Goal: Check status

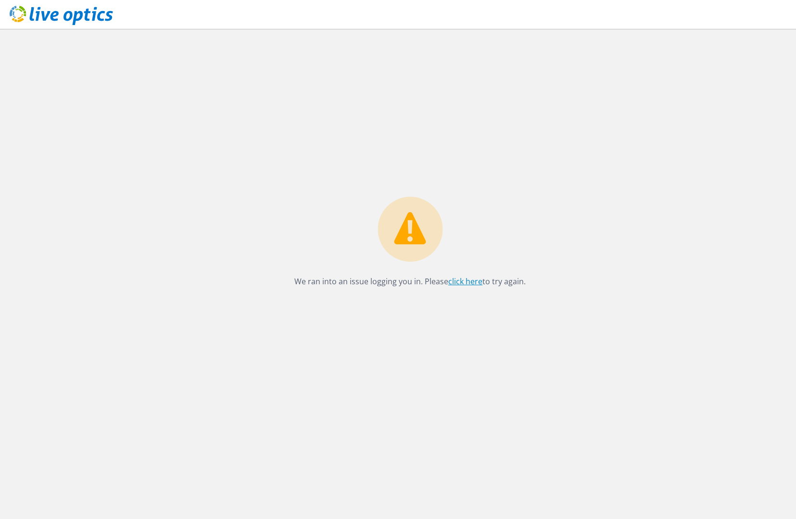
click at [472, 283] on link "click here" at bounding box center [465, 281] width 34 height 11
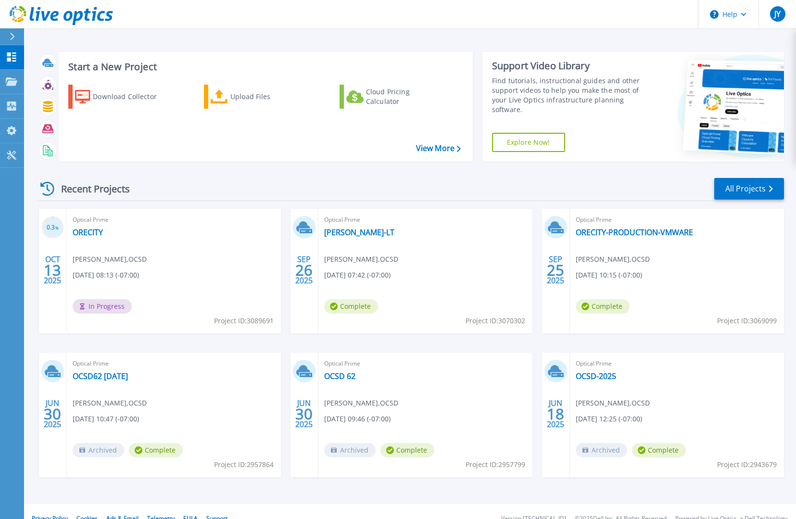
click at [114, 272] on span "[DATE] 08:13 (-07:00)" at bounding box center [106, 275] width 66 height 11
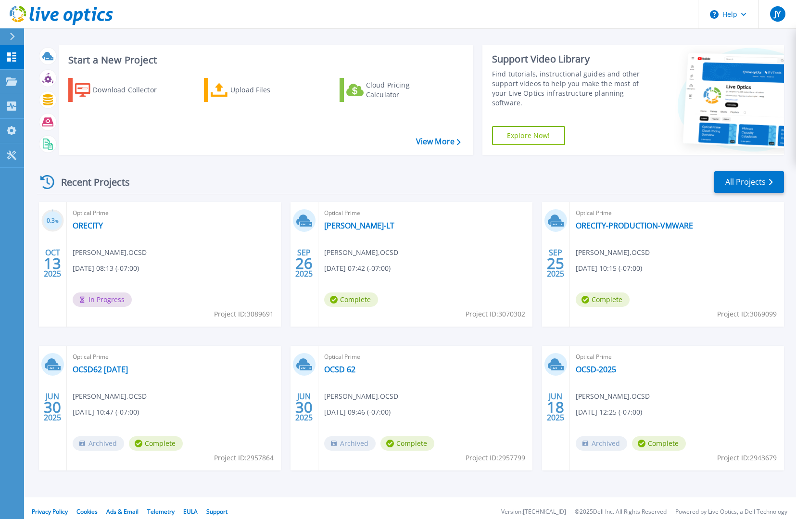
scroll to position [14, 0]
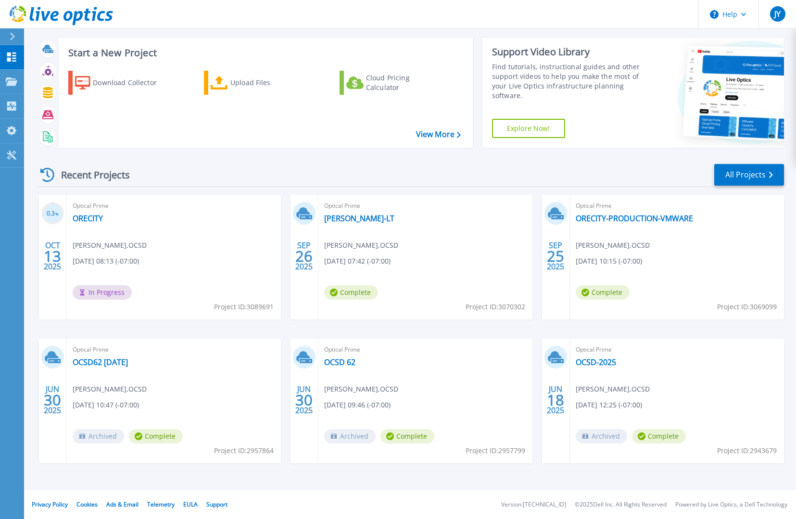
click at [716, 413] on div "Optical Prime OCSD-2025 [PERSON_NAME] , OCSD [DATE] 12:25 (-07:00) Archived Com…" at bounding box center [677, 400] width 214 height 124
click at [593, 357] on link "OCSD-2025" at bounding box center [595, 362] width 40 height 10
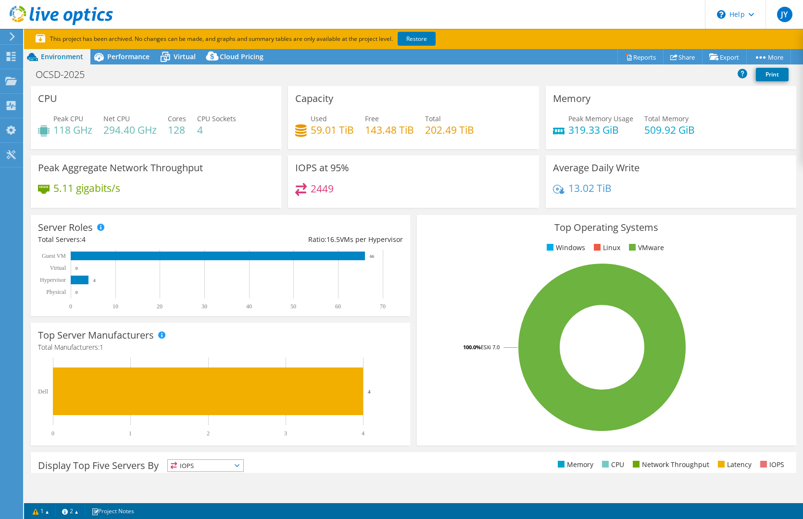
select select "USD"
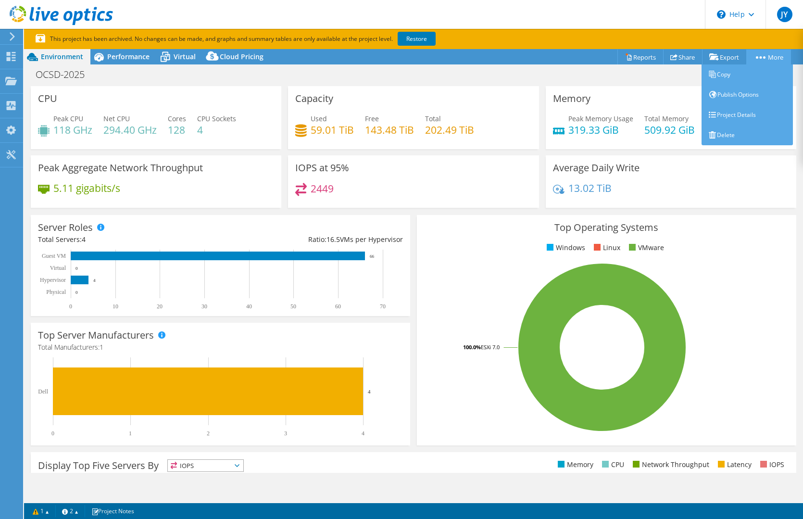
click at [764, 57] on link "More" at bounding box center [768, 57] width 45 height 15
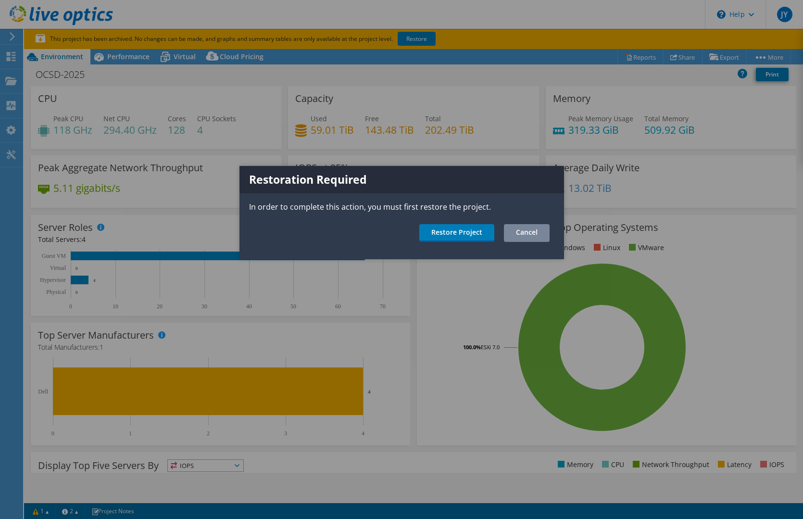
click at [515, 234] on link "Cancel" at bounding box center [527, 233] width 46 height 18
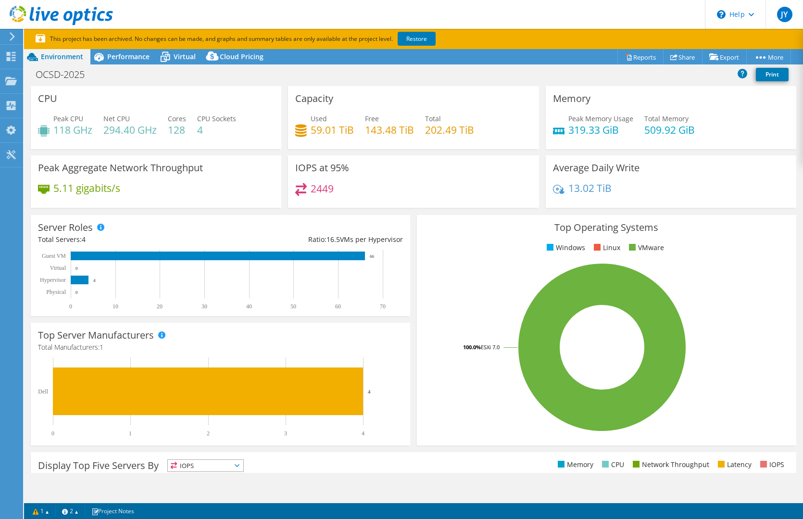
click at [693, 264] on rect at bounding box center [602, 347] width 356 height 168
click at [56, 12] on use at bounding box center [61, 15] width 103 height 19
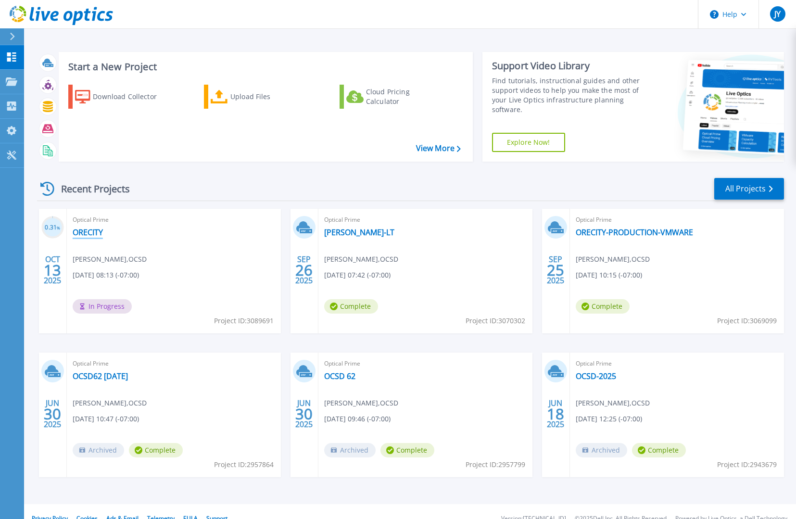
click at [84, 232] on link "ORECITY" at bounding box center [88, 232] width 30 height 10
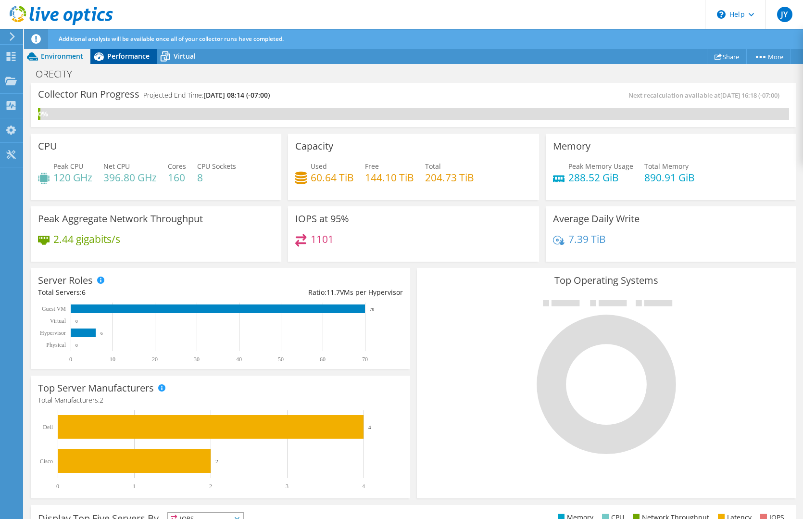
click at [122, 53] on span "Performance" at bounding box center [128, 55] width 42 height 9
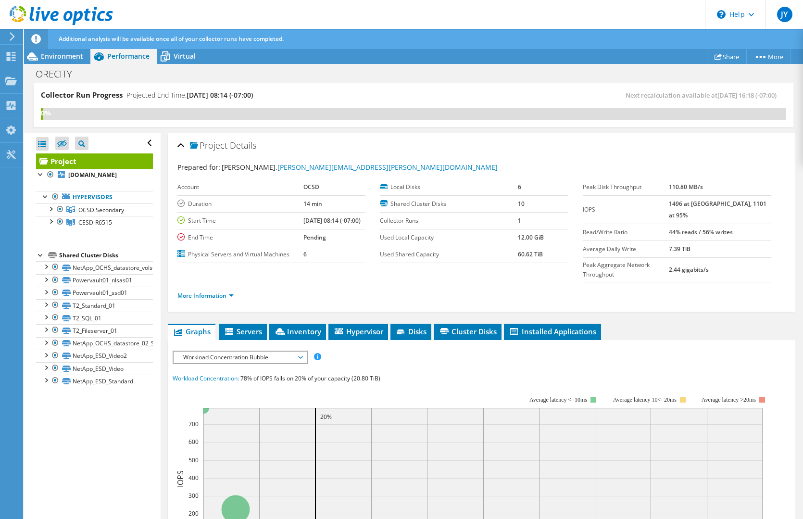
scroll to position [225, 0]
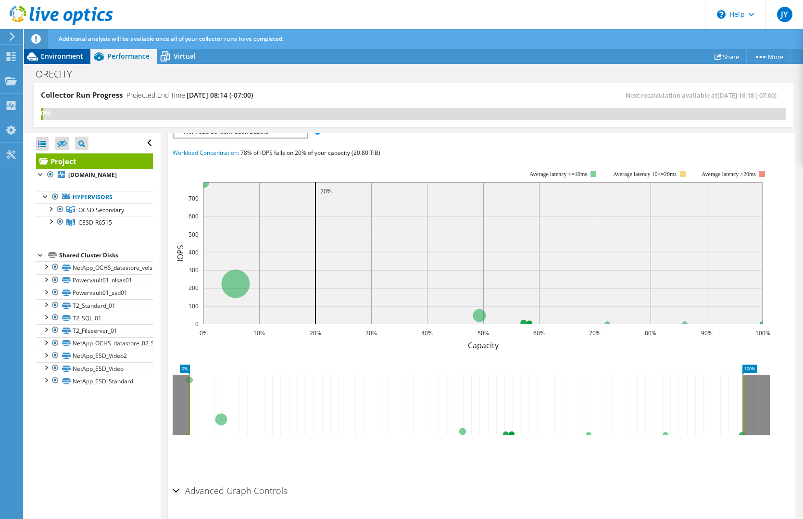
click at [44, 54] on span "Environment" at bounding box center [62, 55] width 42 height 9
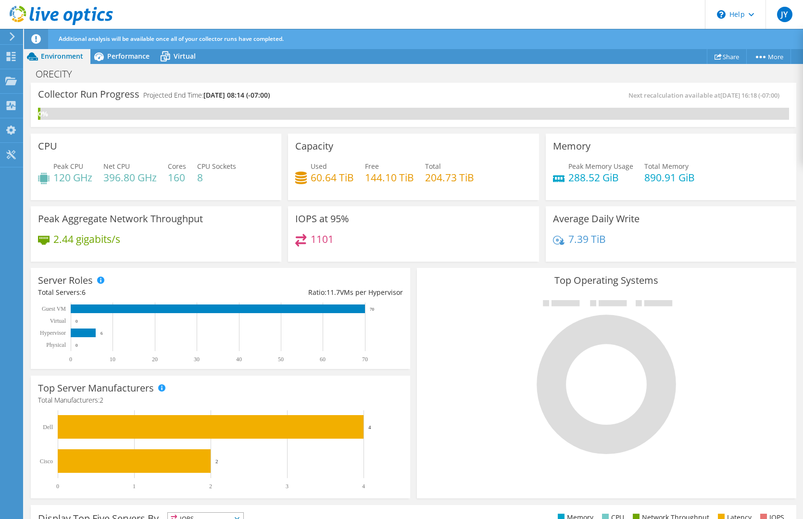
click at [38, 13] on use at bounding box center [61, 15] width 103 height 19
